Goal: Task Accomplishment & Management: Manage account settings

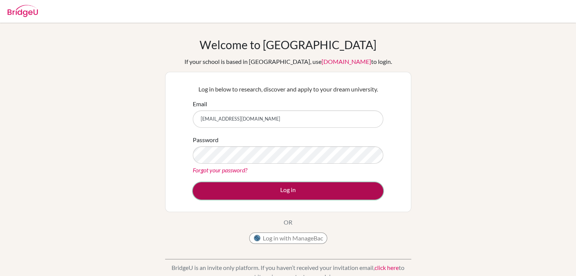
click at [255, 192] on button "Log in" at bounding box center [288, 191] width 190 height 17
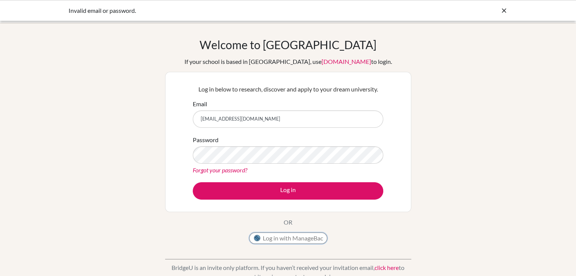
click at [270, 241] on button "Log in with ManageBac" at bounding box center [288, 238] width 78 height 11
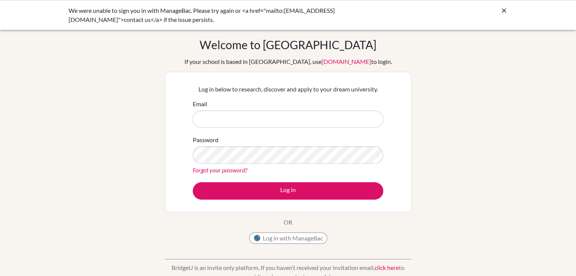
click at [238, 122] on input "Email" at bounding box center [288, 119] width 190 height 17
type input "[EMAIL_ADDRESS][DOMAIN_NAME]"
click at [224, 171] on link "Forgot your password?" at bounding box center [220, 170] width 55 height 7
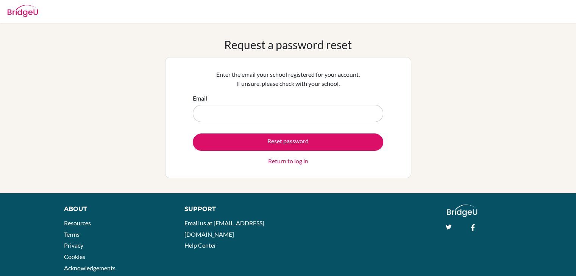
click at [258, 113] on input "Email" at bounding box center [288, 113] width 190 height 17
type input "[EMAIL_ADDRESS][DOMAIN_NAME]"
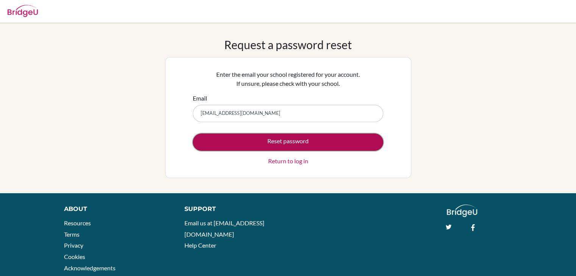
click at [265, 146] on button "Reset password" at bounding box center [288, 142] width 190 height 17
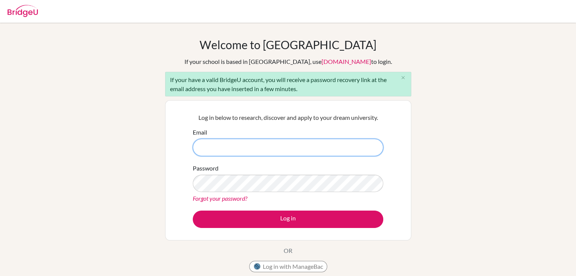
click at [250, 148] on input "Email" at bounding box center [288, 147] width 190 height 17
type input "[EMAIL_ADDRESS][DOMAIN_NAME]"
click at [281, 264] on button "Log in with ManageBac" at bounding box center [288, 266] width 78 height 11
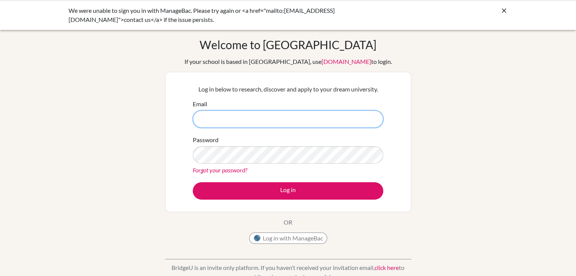
click at [256, 121] on input "Email" at bounding box center [288, 119] width 190 height 17
type input "hkandido@"
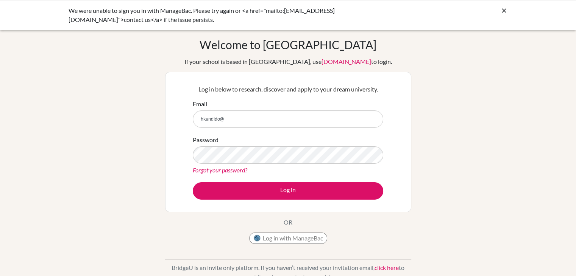
click at [235, 175] on form "Email hkandido@ Password Forgot your password? Log in" at bounding box center [288, 150] width 190 height 100
click at [233, 173] on link "Forgot your password?" at bounding box center [220, 170] width 55 height 7
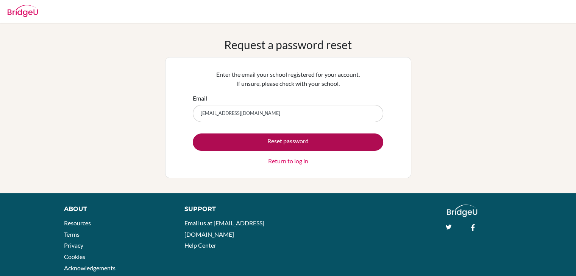
type input "[EMAIL_ADDRESS][DOMAIN_NAME]"
click at [255, 136] on button "Reset password" at bounding box center [288, 142] width 190 height 17
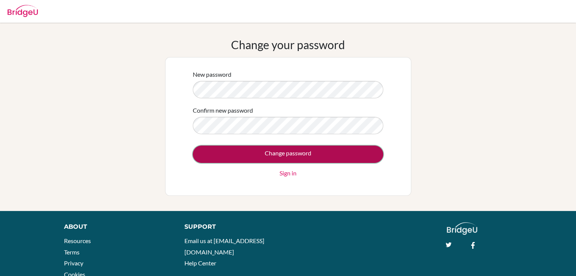
click at [279, 150] on input "Change password" at bounding box center [288, 154] width 190 height 17
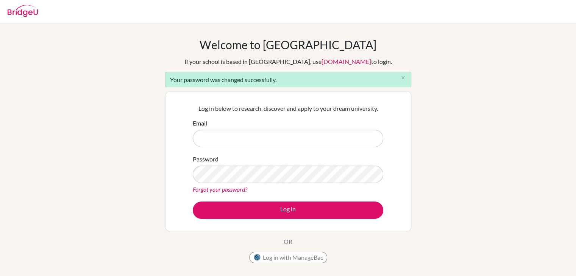
click at [276, 140] on input "Email" at bounding box center [288, 138] width 190 height 17
click at [315, 146] on input "Email" at bounding box center [288, 138] width 190 height 17
type input "[EMAIL_ADDRESS][DOMAIN_NAME]"
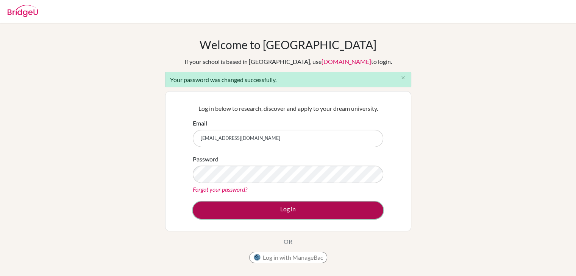
click at [258, 202] on button "Log in" at bounding box center [288, 210] width 190 height 17
